Goal: Task Accomplishment & Management: Complete application form

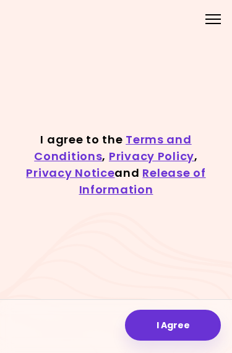
click at [167, 321] on button "I Agree" at bounding box center [173, 324] width 96 height 31
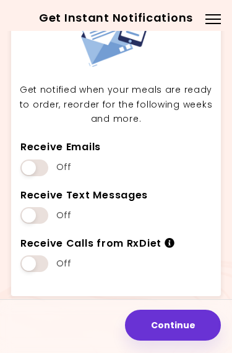
scroll to position [58, 0]
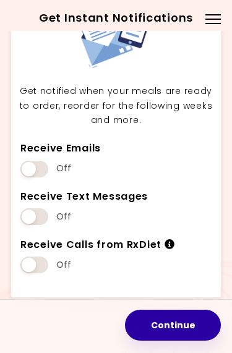
click at [167, 330] on button "Continue" at bounding box center [173, 324] width 96 height 31
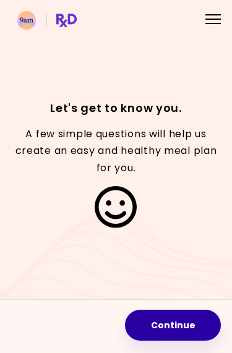
click at [169, 327] on button "Continue" at bounding box center [173, 324] width 96 height 31
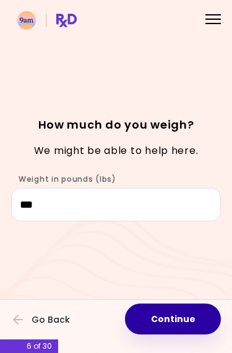
click at [168, 321] on button "Continue" at bounding box center [173, 318] width 96 height 31
select select "****"
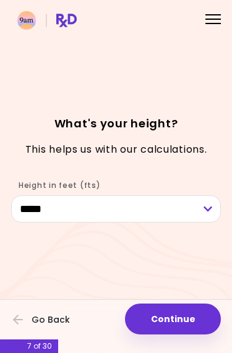
click at [167, 322] on button "Continue" at bounding box center [173, 318] width 96 height 31
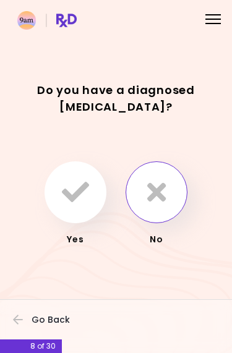
click at [157, 198] on icon "button" at bounding box center [156, 191] width 19 height 27
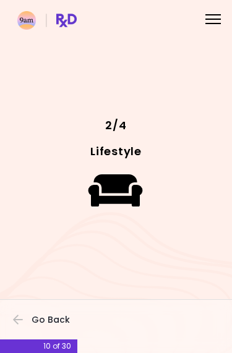
click at [20, 324] on icon "button" at bounding box center [18, 319] width 11 height 11
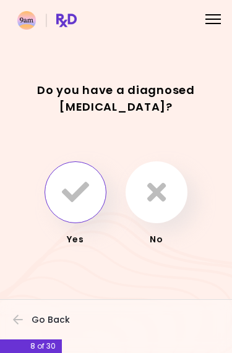
click at [75, 199] on icon "button" at bounding box center [75, 191] width 27 height 27
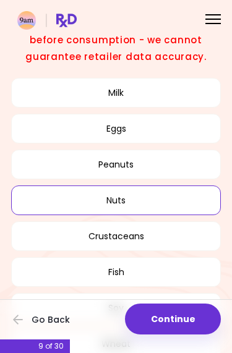
scroll to position [75, 0]
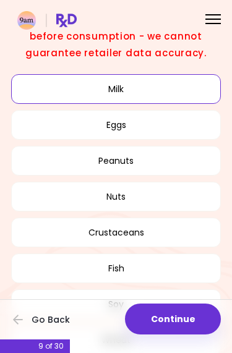
click at [129, 91] on button "Milk" at bounding box center [115, 89] width 209 height 30
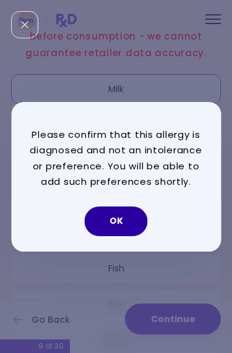
click at [121, 220] on button "OK" at bounding box center [116, 221] width 63 height 30
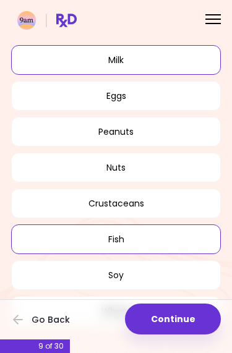
scroll to position [78, 0]
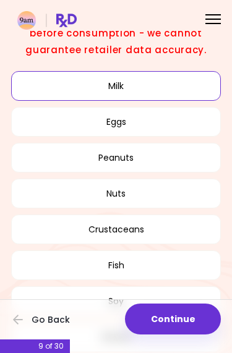
click at [172, 324] on button "Continue" at bounding box center [173, 318] width 96 height 31
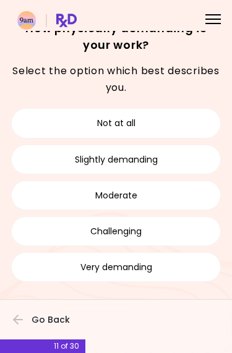
scroll to position [23, 0]
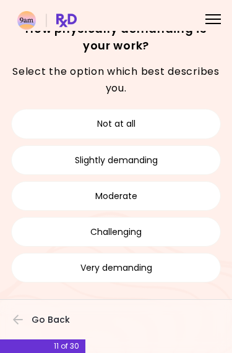
click at [129, 122] on button "Not at all" at bounding box center [115, 124] width 209 height 30
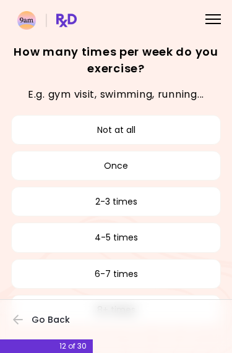
click at [138, 279] on button "6-7 times" at bounding box center [115, 274] width 209 height 30
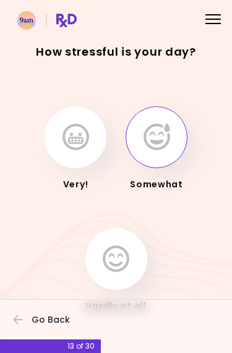
click at [163, 146] on icon "button" at bounding box center [156, 137] width 27 height 27
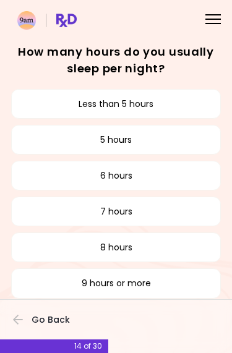
click at [159, 147] on button "5 hours" at bounding box center [115, 140] width 209 height 30
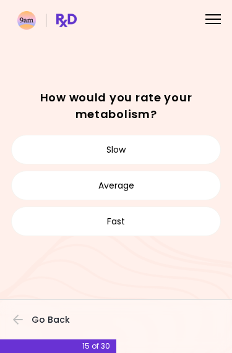
click at [136, 148] on button "Slow" at bounding box center [115, 150] width 209 height 30
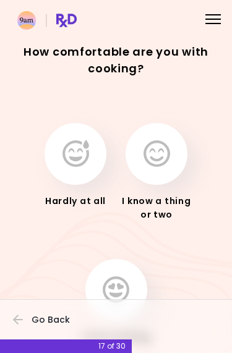
click at [125, 282] on icon "button" at bounding box center [116, 289] width 27 height 27
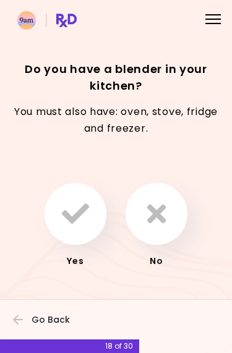
click at [77, 219] on icon "button" at bounding box center [75, 213] width 27 height 27
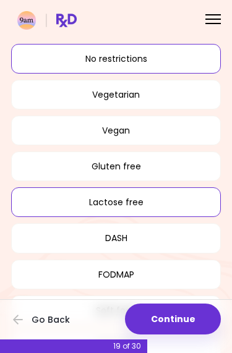
scroll to position [46, 0]
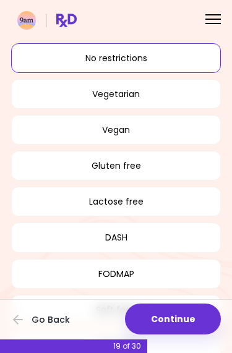
click at [133, 166] on button "Gluten free" at bounding box center [115, 166] width 209 height 30
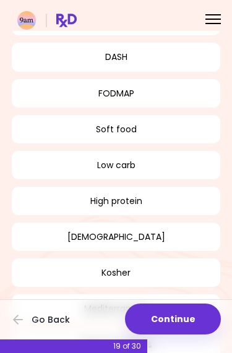
scroll to position [227, 0]
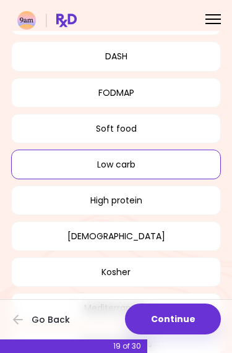
click at [117, 164] on button "Low carb" at bounding box center [115, 164] width 209 height 30
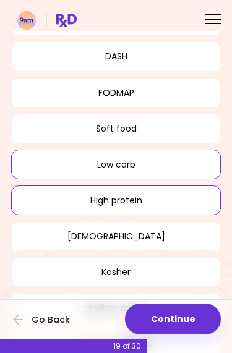
click at [133, 201] on button "High protein" at bounding box center [115, 200] width 209 height 30
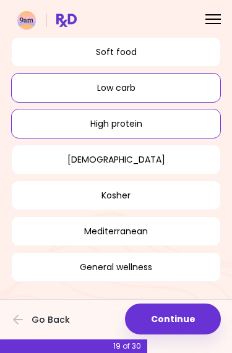
scroll to position [303, 0]
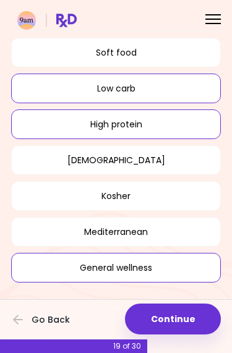
click at [145, 271] on button "General wellness" at bounding box center [115, 268] width 209 height 30
click at [143, 226] on button "Mediterranean" at bounding box center [115, 232] width 209 height 30
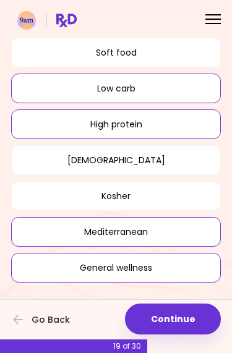
click at [169, 324] on button "Continue" at bounding box center [173, 318] width 96 height 31
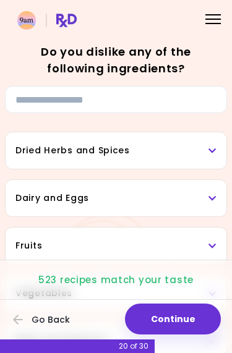
click at [206, 194] on h3 "Dairy and Eggs" at bounding box center [115, 197] width 201 height 13
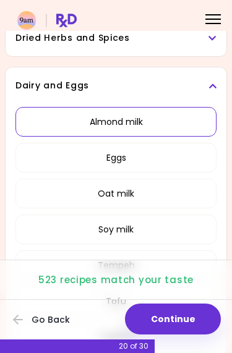
scroll to position [113, 0]
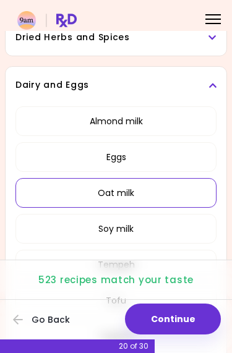
click at [124, 195] on button "Oat milk" at bounding box center [115, 193] width 201 height 30
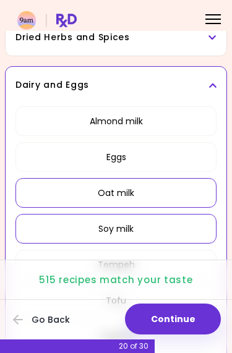
click at [131, 235] on button "Soy milk" at bounding box center [115, 229] width 201 height 30
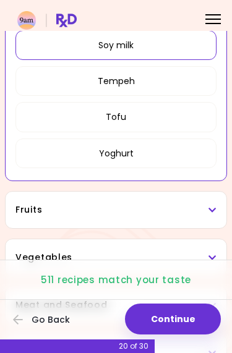
scroll to position [297, 0]
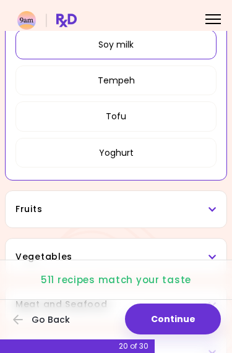
click at [121, 122] on button "Tofu" at bounding box center [115, 116] width 201 height 30
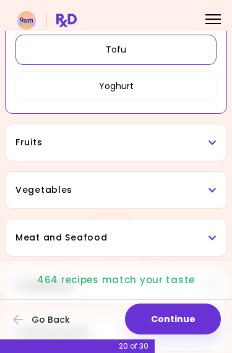
scroll to position [395, 0]
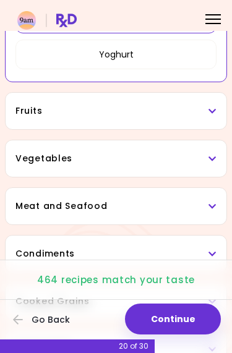
click at [205, 112] on h3 "Fruits" at bounding box center [115, 110] width 201 height 13
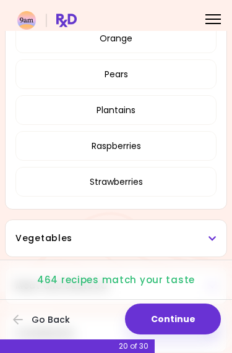
scroll to position [737, 0]
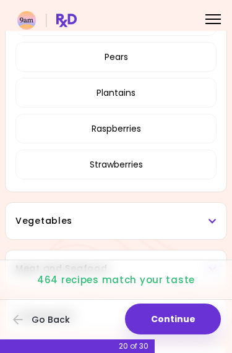
click at [196, 221] on h3 "Vegetables" at bounding box center [115, 220] width 201 height 13
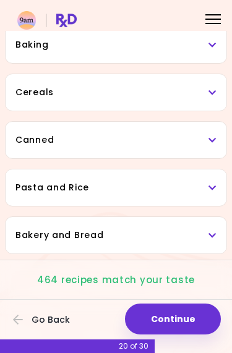
scroll to position [2402, 0]
click at [208, 234] on h3 "Bakery and Bread" at bounding box center [115, 235] width 201 height 13
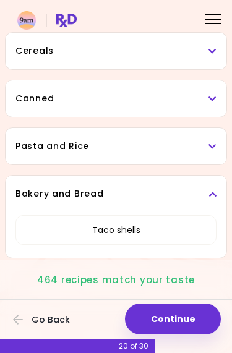
scroll to position [2439, 0]
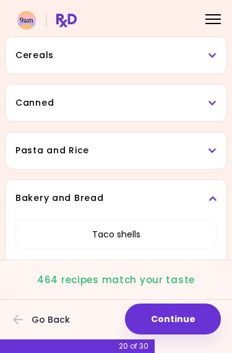
click at [208, 153] on h3 "Pasta and Rice" at bounding box center [115, 150] width 201 height 13
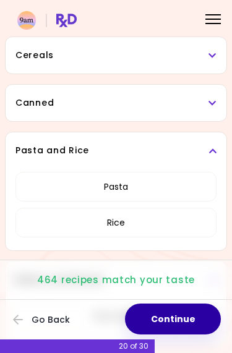
click at [171, 322] on button "Continue" at bounding box center [173, 318] width 96 height 31
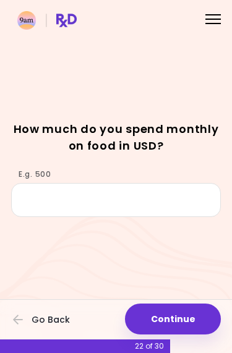
click at [162, 327] on button "Continue" at bounding box center [173, 318] width 96 height 31
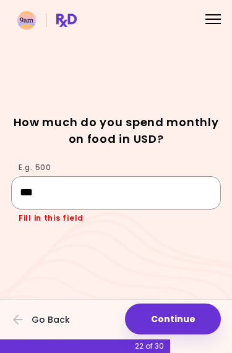
type input "***"
click at [192, 170] on div "E.g. 500 *** Fill in this field" at bounding box center [115, 189] width 209 height 67
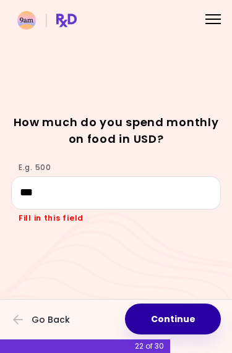
click at [175, 313] on button "Continue" at bounding box center [173, 318] width 96 height 31
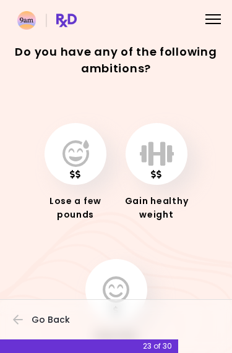
click at [70, 159] on icon "button" at bounding box center [75, 153] width 27 height 27
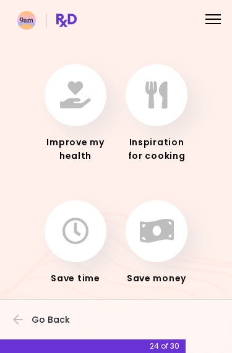
scroll to position [58, 0]
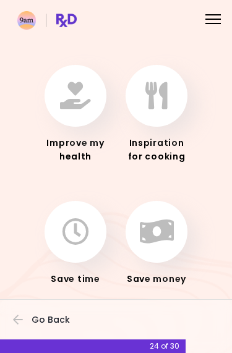
click at [81, 244] on icon "button" at bounding box center [75, 231] width 27 height 27
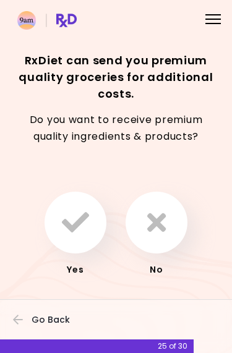
click at [78, 233] on icon "button" at bounding box center [75, 222] width 27 height 27
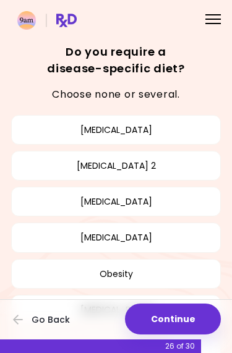
click at [148, 242] on button "[MEDICAL_DATA]" at bounding box center [115, 237] width 209 height 30
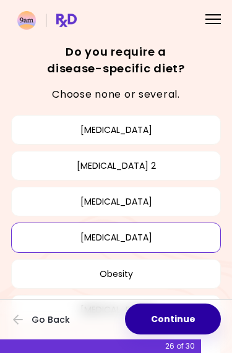
click at [165, 321] on button "Continue" at bounding box center [173, 318] width 96 height 31
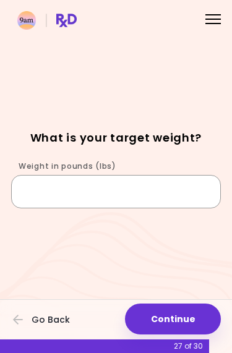
click at [122, 187] on input "Weight in pounds (lbs)" at bounding box center [115, 191] width 209 height 33
click at [154, 195] on input "***" at bounding box center [115, 191] width 209 height 33
click at [201, 205] on input "***" at bounding box center [115, 191] width 209 height 33
type input "***"
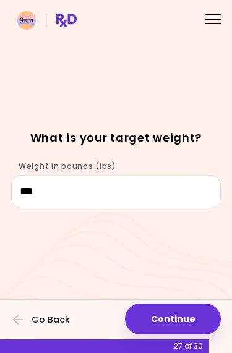
click at [170, 143] on h1 "What is your target weight?" at bounding box center [115, 137] width 209 height 17
click at [178, 320] on button "Continue" at bounding box center [173, 318] width 96 height 31
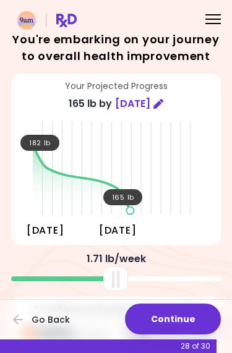
click at [174, 317] on button "Continue" at bounding box center [173, 318] width 96 height 31
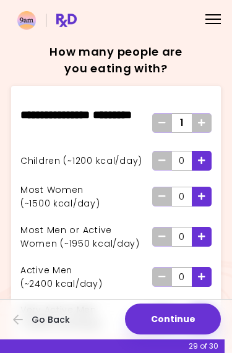
click at [175, 321] on button "Continue" at bounding box center [173, 318] width 96 height 31
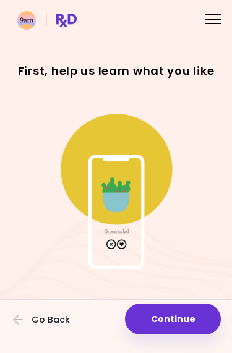
click at [172, 318] on button "Continue" at bounding box center [173, 318] width 96 height 31
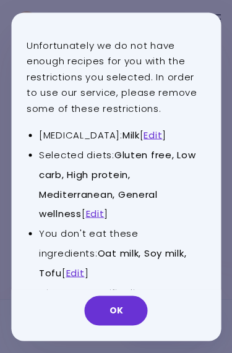
click at [96, 209] on link "Edit" at bounding box center [95, 213] width 19 height 13
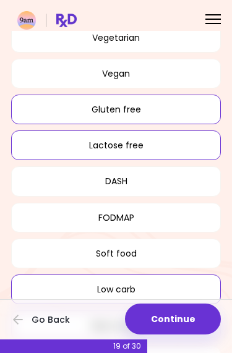
scroll to position [108, 0]
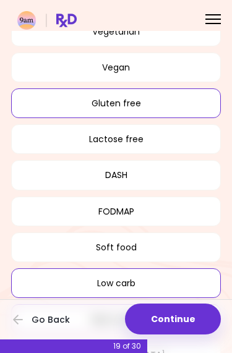
click at [135, 282] on button "Low carb" at bounding box center [115, 283] width 209 height 30
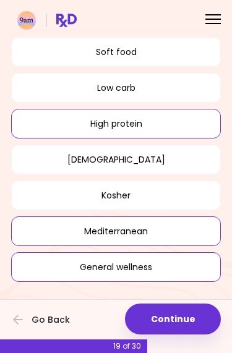
scroll to position [303, 0]
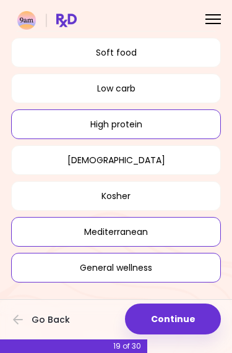
click at [139, 275] on button "General wellness" at bounding box center [115, 268] width 209 height 30
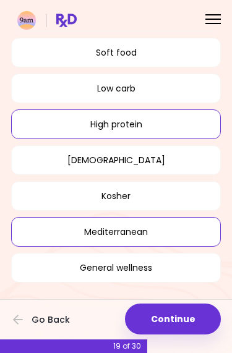
click at [149, 236] on button "Mediterranean" at bounding box center [115, 232] width 209 height 30
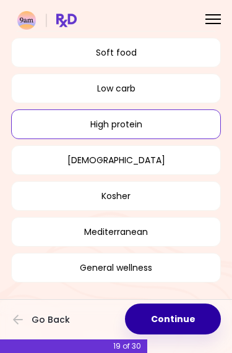
click at [175, 326] on button "Continue" at bounding box center [173, 318] width 96 height 31
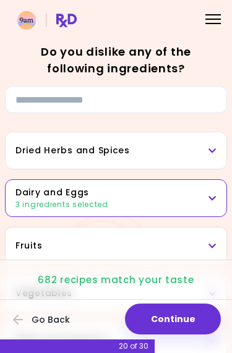
click at [209, 195] on icon at bounding box center [212, 198] width 8 height 9
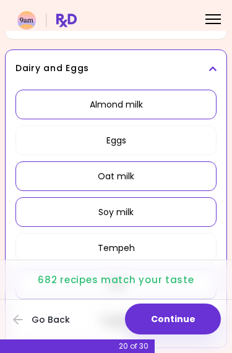
scroll to position [133, 0]
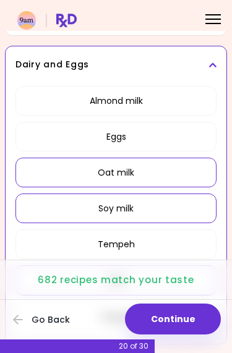
click at [139, 172] on button "Oat milk" at bounding box center [115, 172] width 201 height 30
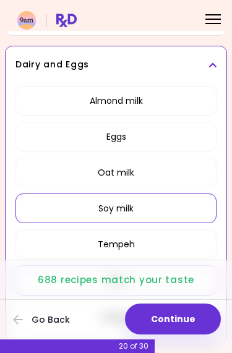
click at [170, 321] on button "Continue" at bounding box center [173, 318] width 96 height 31
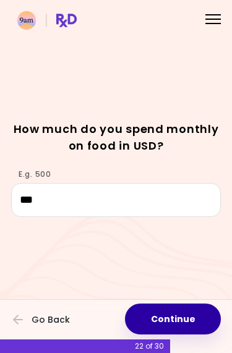
click at [173, 316] on button "Continue" at bounding box center [173, 318] width 96 height 31
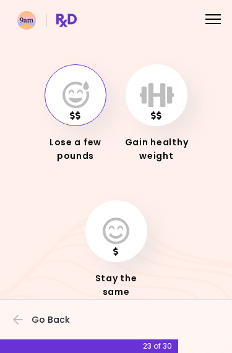
scroll to position [58, 0]
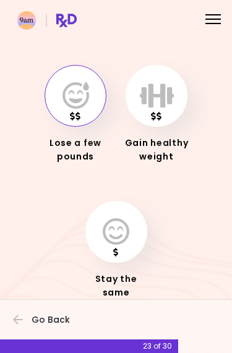
click at [79, 100] on icon "button" at bounding box center [75, 95] width 27 height 27
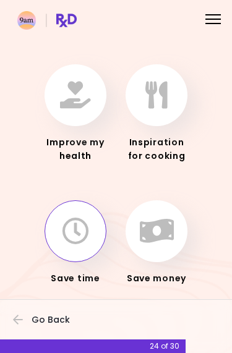
scroll to position [58, 0]
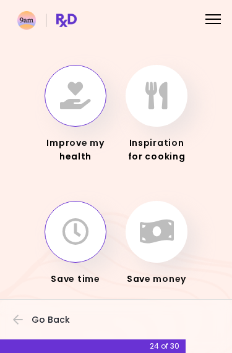
click at [68, 102] on icon "button" at bounding box center [75, 95] width 31 height 27
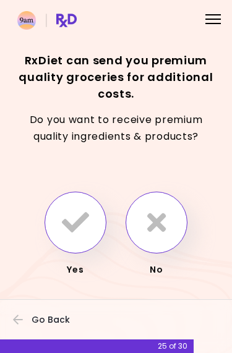
click at [84, 221] on icon "button" at bounding box center [75, 222] width 27 height 27
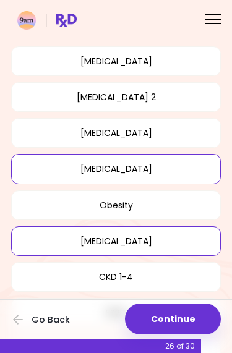
scroll to position [68, 0]
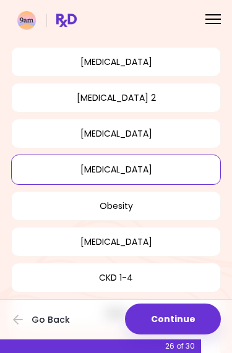
click at [148, 166] on button "[MEDICAL_DATA]" at bounding box center [115, 169] width 209 height 30
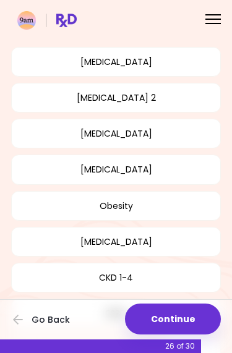
click at [172, 321] on button "Continue" at bounding box center [173, 318] width 96 height 31
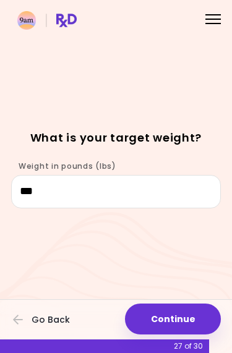
click at [176, 321] on button "Continue" at bounding box center [173, 318] width 96 height 31
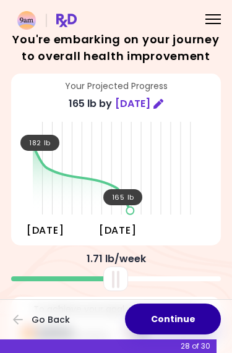
click at [173, 319] on button "Continue" at bounding box center [173, 318] width 96 height 31
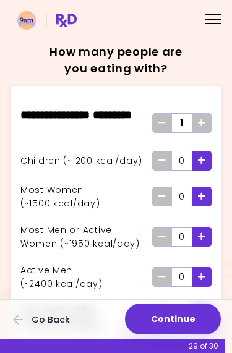
click at [183, 319] on button "Continue" at bounding box center [173, 318] width 96 height 31
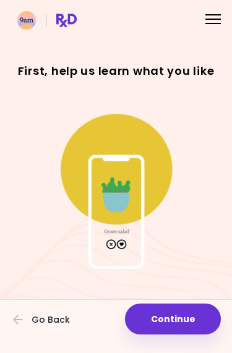
click at [178, 319] on button "Continue" at bounding box center [173, 318] width 96 height 31
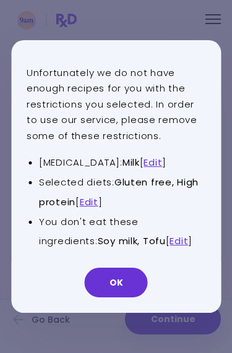
click at [91, 199] on link "Edit" at bounding box center [89, 201] width 19 height 13
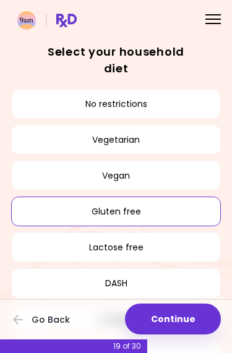
click at [151, 214] on button "Gluten free" at bounding box center [115, 211] width 209 height 30
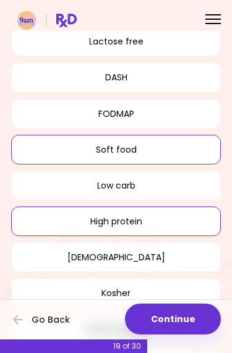
scroll to position [208, 0]
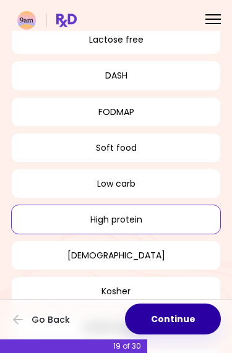
click at [167, 321] on button "Continue" at bounding box center [173, 318] width 96 height 31
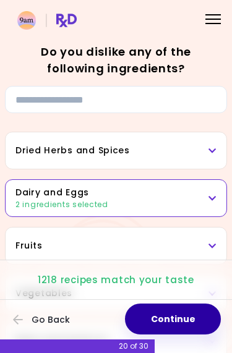
click at [172, 322] on button "Continue" at bounding box center [173, 318] width 96 height 31
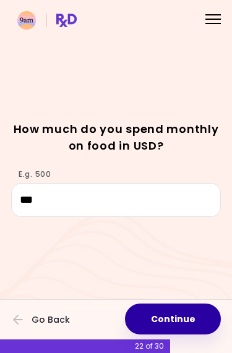
click at [178, 320] on button "Continue" at bounding box center [173, 318] width 96 height 31
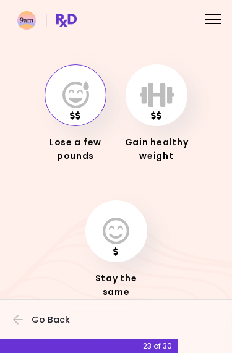
scroll to position [58, 0]
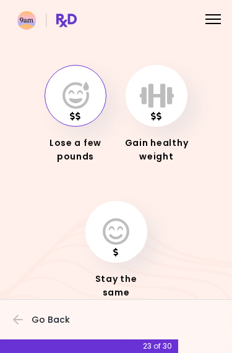
click at [75, 102] on icon "button" at bounding box center [75, 95] width 27 height 27
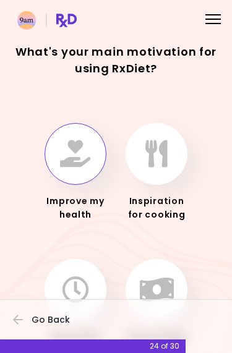
click at [72, 152] on icon "button" at bounding box center [75, 153] width 31 height 27
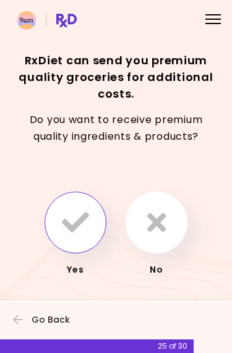
click at [75, 224] on icon "button" at bounding box center [75, 222] width 27 height 27
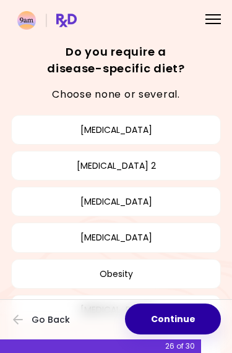
click at [172, 324] on button "Continue" at bounding box center [173, 318] width 96 height 31
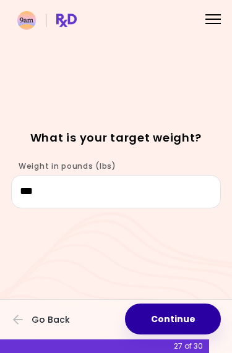
click at [177, 322] on button "Continue" at bounding box center [173, 318] width 96 height 31
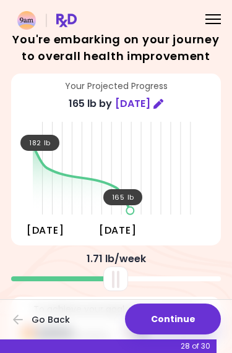
click at [172, 321] on button "Continue" at bounding box center [173, 318] width 96 height 31
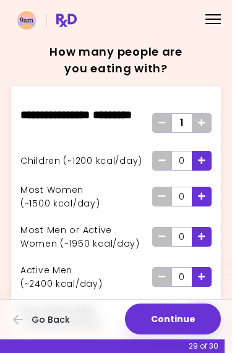
click at [180, 314] on button "Continue" at bounding box center [173, 318] width 96 height 31
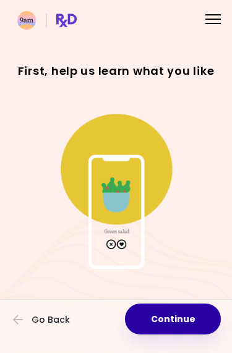
click at [187, 314] on button "Continue" at bounding box center [173, 318] width 96 height 31
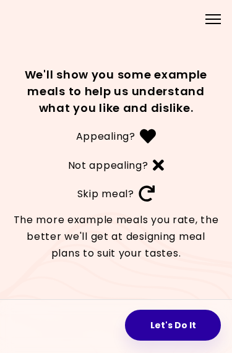
click at [170, 327] on button "Let's Do It" at bounding box center [173, 324] width 96 height 31
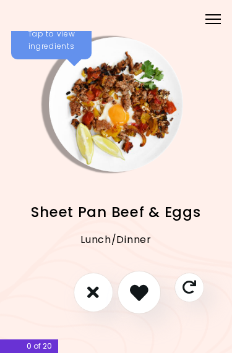
click at [143, 296] on icon "I like this recipe" at bounding box center [139, 292] width 19 height 19
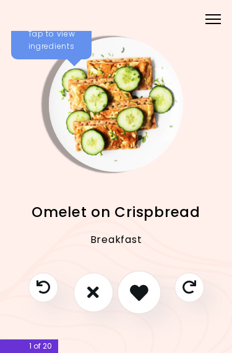
click at [149, 285] on button "I like this recipe" at bounding box center [138, 291] width 43 height 43
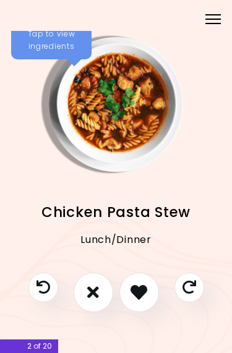
click at [146, 290] on icon "I like this recipe" at bounding box center [138, 291] width 17 height 17
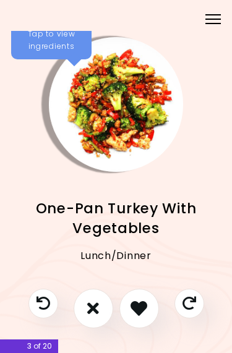
click at [146, 306] on icon "I like this recipe" at bounding box center [138, 308] width 17 height 17
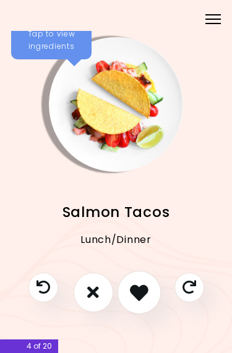
click at [146, 295] on icon "I like this recipe" at bounding box center [139, 292] width 19 height 19
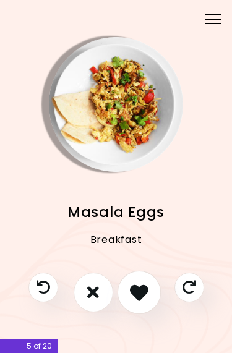
click at [145, 295] on icon "I like this recipe" at bounding box center [139, 292] width 19 height 19
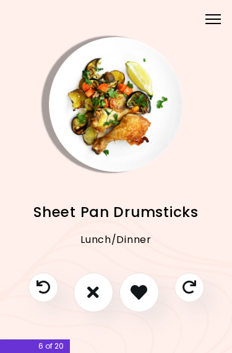
click at [148, 294] on button "I like this recipe" at bounding box center [139, 292] width 40 height 40
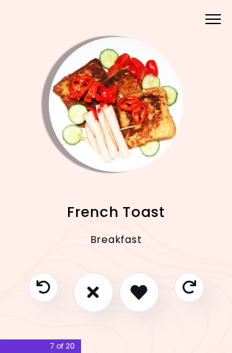
click at [148, 298] on button "I like this recipe" at bounding box center [139, 292] width 40 height 40
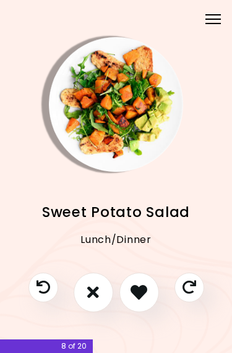
click at [149, 295] on button "I like this recipe" at bounding box center [139, 292] width 40 height 40
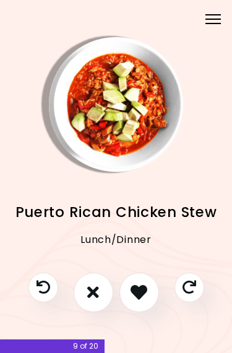
click at [149, 300] on button "I like this recipe" at bounding box center [139, 292] width 40 height 40
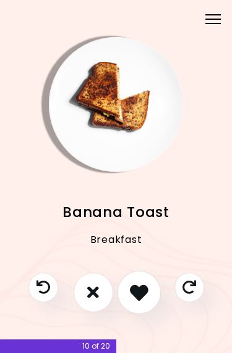
click at [146, 298] on icon "I like this recipe" at bounding box center [139, 292] width 19 height 19
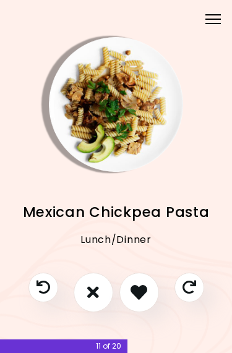
click at [148, 295] on button "I like this recipe" at bounding box center [139, 292] width 40 height 40
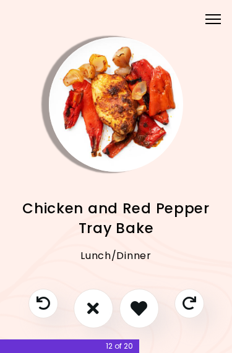
click at [138, 301] on icon "I like this recipe" at bounding box center [138, 308] width 17 height 17
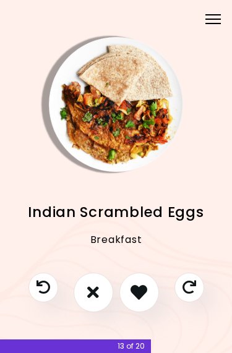
click at [146, 295] on icon "I like this recipe" at bounding box center [138, 291] width 17 height 17
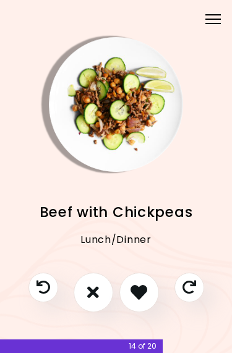
click at [150, 291] on button "I like this recipe" at bounding box center [139, 292] width 40 height 40
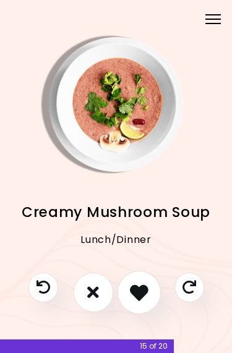
click at [144, 292] on icon "I like this recipe" at bounding box center [139, 292] width 19 height 19
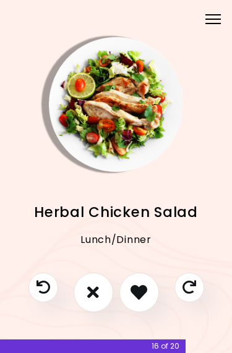
click at [143, 294] on icon "I like this recipe" at bounding box center [138, 291] width 17 height 17
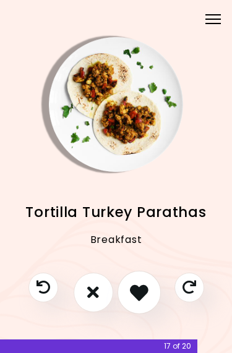
click at [145, 298] on icon "I like this recipe" at bounding box center [139, 292] width 19 height 19
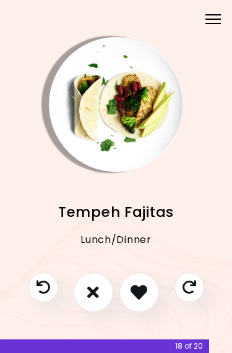
click at [151, 294] on button "I like this recipe" at bounding box center [139, 292] width 40 height 40
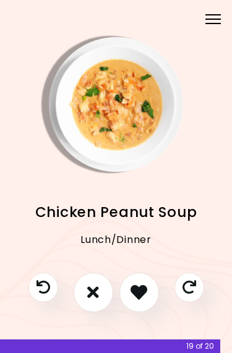
click at [147, 294] on icon "I like this recipe" at bounding box center [138, 291] width 17 height 17
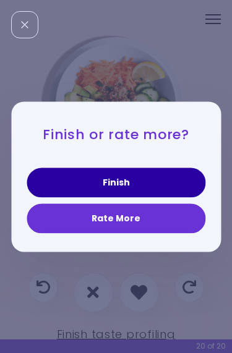
click at [134, 177] on button "Finish" at bounding box center [116, 182] width 178 height 30
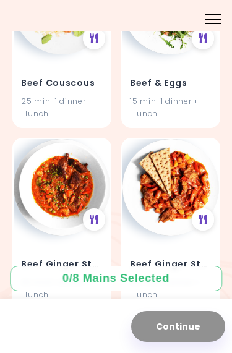
scroll to position [3827, 0]
